Goal: Task Accomplishment & Management: Manage account settings

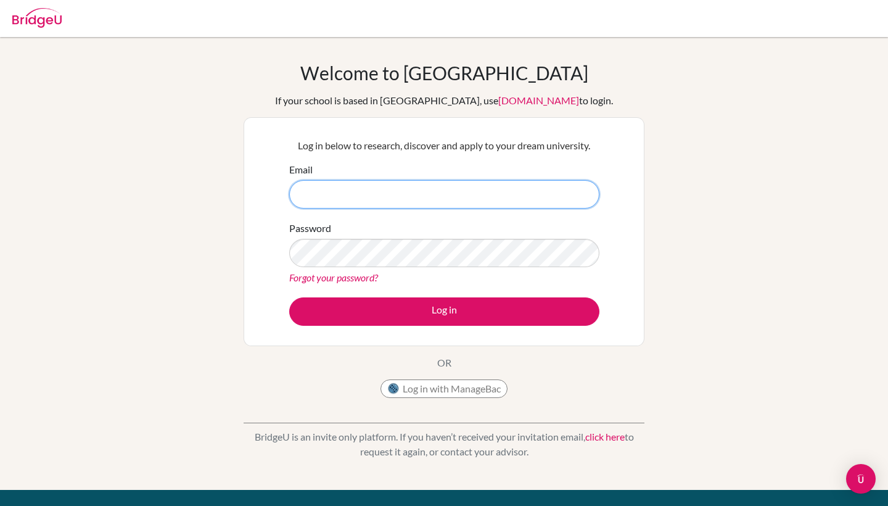
click at [415, 201] on input "Email" at bounding box center [444, 194] width 310 height 28
click at [431, 390] on button "Log in with ManageBac" at bounding box center [444, 388] width 127 height 19
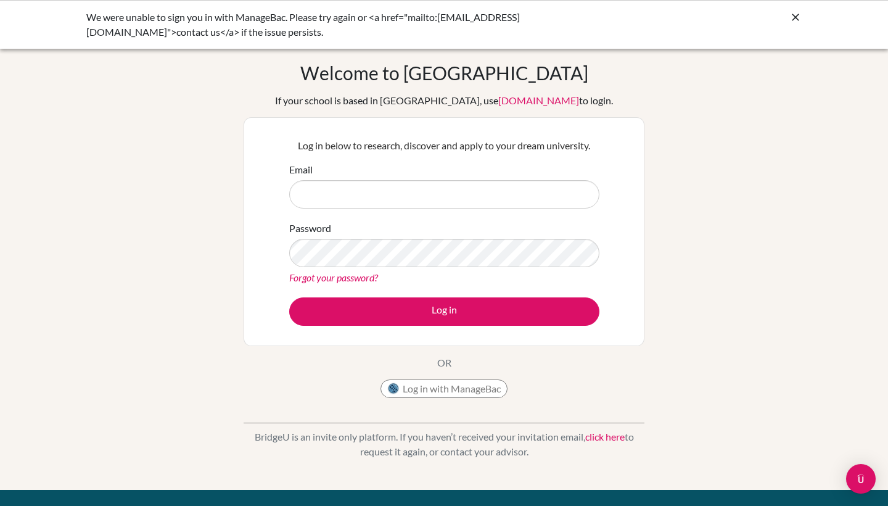
click at [438, 386] on button "Log in with ManageBac" at bounding box center [444, 388] width 127 height 19
click at [430, 393] on button "Log in with ManageBac" at bounding box center [444, 388] width 127 height 19
click at [429, 390] on button "Log in with ManageBac" at bounding box center [444, 388] width 127 height 19
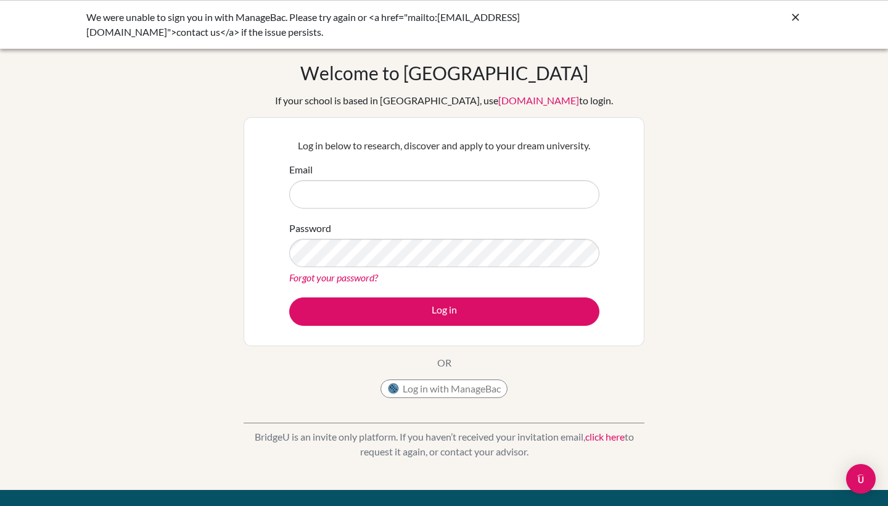
click at [429, 390] on button "Log in with ManageBac" at bounding box center [444, 388] width 127 height 19
click at [796, 16] on icon at bounding box center [796, 17] width 12 height 12
